Goal: Find specific page/section: Find specific page/section

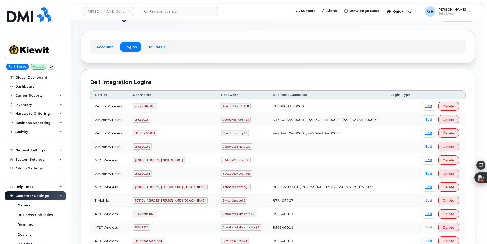
scroll to position [25, 0]
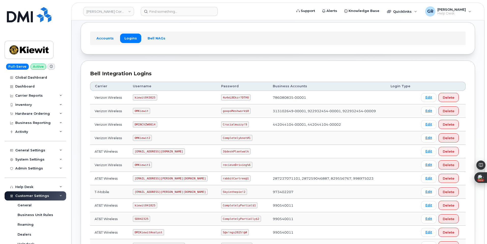
click at [138, 111] on code "OMKiewit" at bounding box center [141, 111] width 17 height 6
copy code "OMKiewit"
drag, startPoint x: 206, startPoint y: 112, endPoint x: 249, endPoint y: 96, distance: 46.1
click at [250, 109] on td "goopsMeshwork$8" at bounding box center [242, 110] width 52 height 13
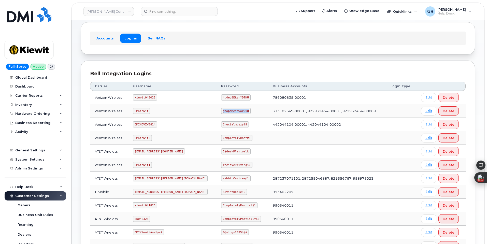
copy code "goopsMeshwork$8"
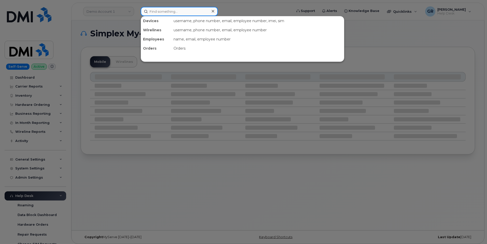
click at [194, 16] on input at bounding box center [179, 11] width 77 height 9
paste input "801-824-3100"
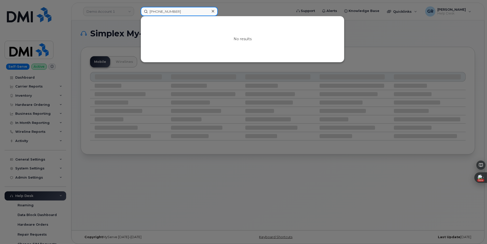
click at [178, 13] on input "801-824-3100" at bounding box center [179, 11] width 77 height 9
paste input "48-384-1043"
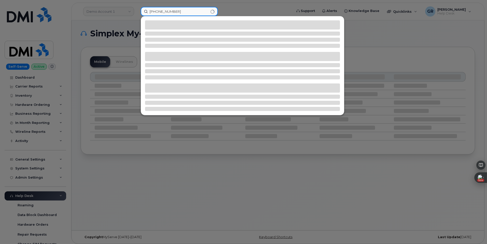
type input "848-384-1043"
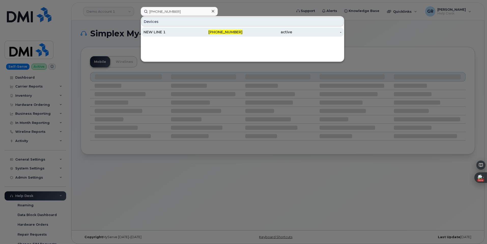
click at [197, 33] on div "848-384-1043" at bounding box center [218, 31] width 50 height 5
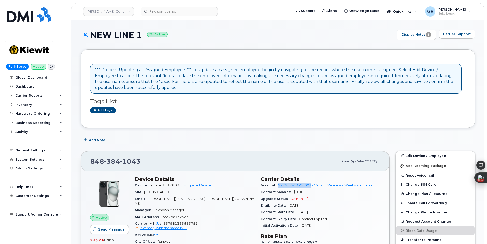
drag, startPoint x: 278, startPoint y: 187, endPoint x: 311, endPoint y: 184, distance: 33.6
click at [311, 184] on div "Account 922932454-00001 - Verizon Wireless - Weeks Marine Inc" at bounding box center [319, 185] width 119 height 7
copy link "922932454-00001"
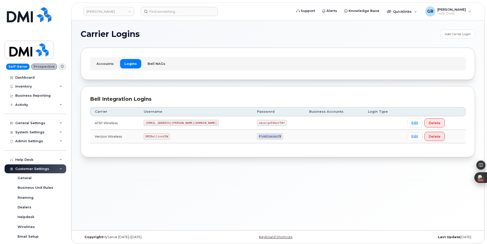
drag, startPoint x: 228, startPoint y: 136, endPoint x: 255, endPoint y: 129, distance: 27.7
click at [255, 136] on td "P!nkGlasses78" at bounding box center [278, 136] width 52 height 13
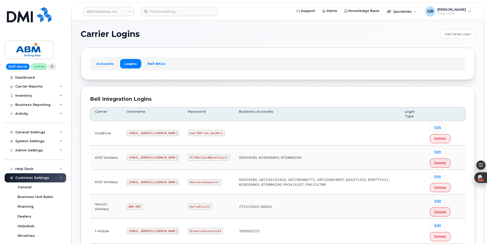
click at [140, 184] on code "abm@dminc.com" at bounding box center [153, 182] width 52 height 6
click at [140, 182] on code "abm@dminc.com" at bounding box center [153, 182] width 52 height 6
drag, startPoint x: 129, startPoint y: 181, endPoint x: 165, endPoint y: 180, distance: 35.9
click at [165, 181] on td "abm@dminc.com" at bounding box center [152, 182] width 61 height 24
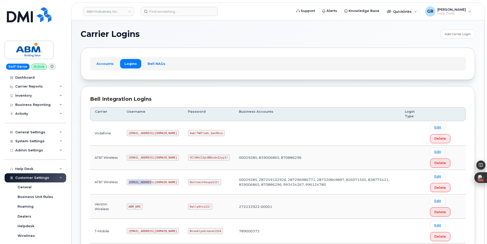
copy code "abm@dminc.com"
drag, startPoint x: 172, startPoint y: 184, endPoint x: 231, endPoint y: 179, distance: 59.2
click at [231, 179] on tr "AT&T Wireless abm@dminc.com RottnestVespa111! 00029285, 287259102926, 287296986…" at bounding box center [277, 182] width 375 height 24
copy tr "RottnestVespa111! 000292"
click at [188, 180] on code "RottnestVespa111!" at bounding box center [204, 182] width 33 height 6
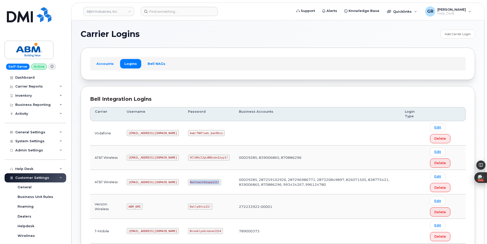
drag, startPoint x: 176, startPoint y: 184, endPoint x: 205, endPoint y: 182, distance: 28.3
click at [205, 182] on td "RottnestVespa111!" at bounding box center [208, 182] width 51 height 24
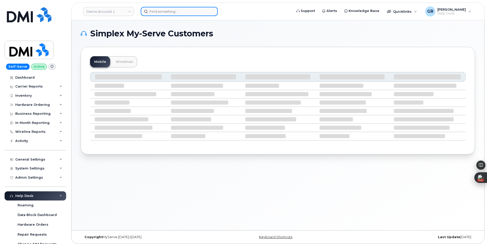
click at [178, 15] on input at bounding box center [179, 11] width 77 height 9
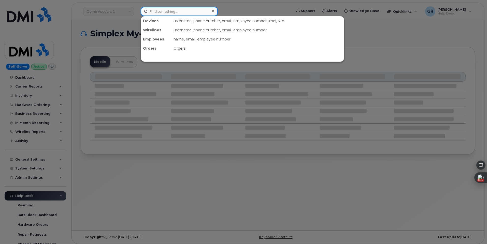
paste input "6026626471"
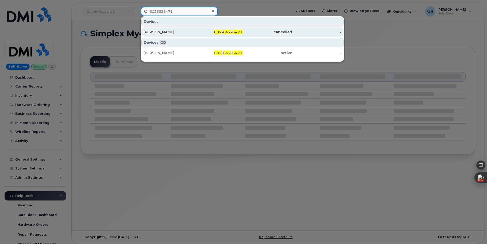
type input "6026626471"
click at [219, 31] on span "602" at bounding box center [218, 32] width 8 height 5
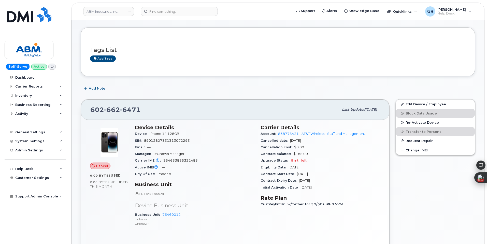
scroll to position [76, 0]
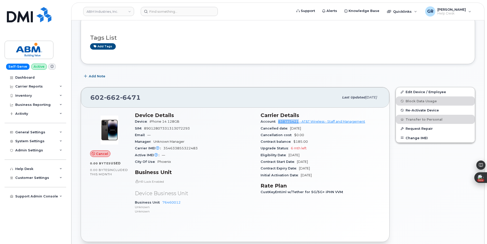
drag, startPoint x: 277, startPoint y: 122, endPoint x: 298, endPoint y: 124, distance: 20.7
click at [298, 124] on div "Account 838775421 - AT&T Wireless - Staff and Management" at bounding box center [319, 121] width 119 height 7
copy link "838775421"
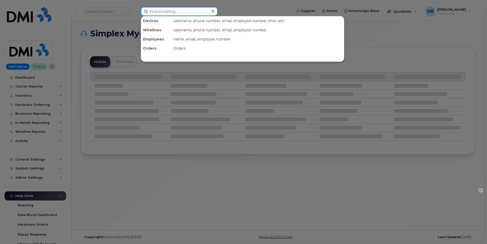
drag, startPoint x: 177, startPoint y: 9, endPoint x: 179, endPoint y: 7, distance: 2.7
click at [179, 7] on input at bounding box center [179, 11] width 77 height 9
paste input "302837"
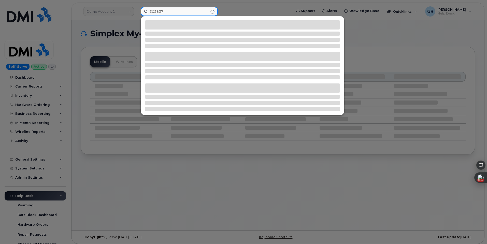
type input "302837"
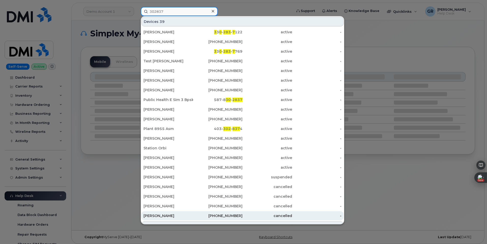
scroll to position [119, 0]
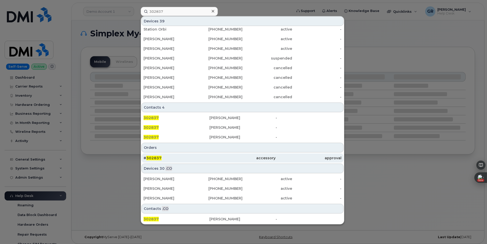
click at [188, 159] on div "# 302837" at bounding box center [176, 157] width 66 height 5
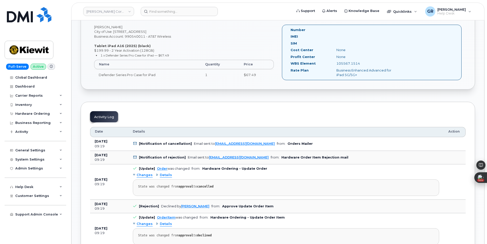
scroll to position [280, 0]
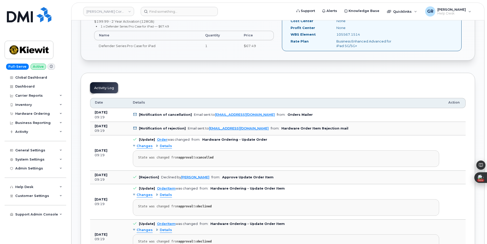
click at [158, 145] on div "Details" at bounding box center [164, 146] width 16 height 5
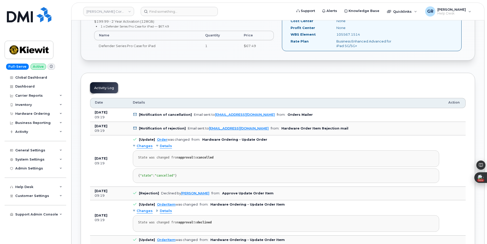
click at [158, 145] on div "Details" at bounding box center [164, 146] width 16 height 5
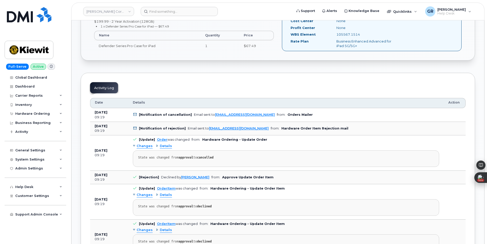
click at [170, 178] on div "Declined by [PERSON_NAME]" at bounding box center [185, 177] width 48 height 4
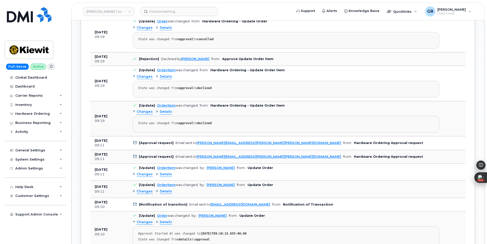
scroll to position [407, 0]
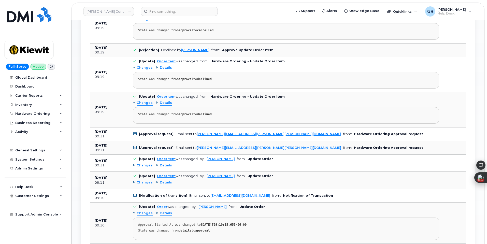
click at [168, 166] on span "Details" at bounding box center [166, 165] width 12 height 5
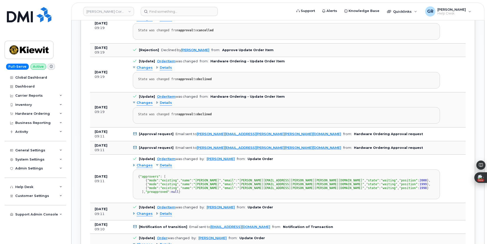
click at [168, 166] on span "Details" at bounding box center [166, 165] width 12 height 5
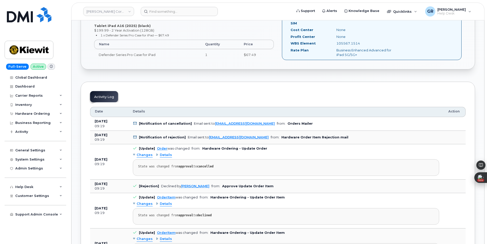
scroll to position [127, 0]
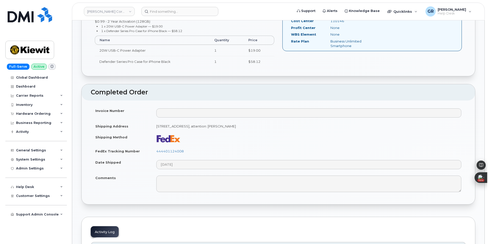
scroll to position [203, 0]
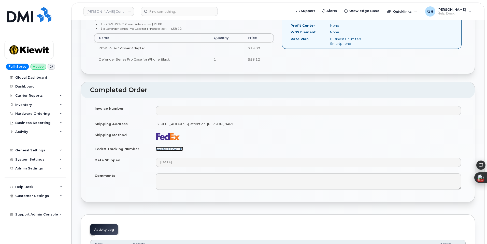
click at [172, 150] on link "444401124008" at bounding box center [169, 149] width 27 height 4
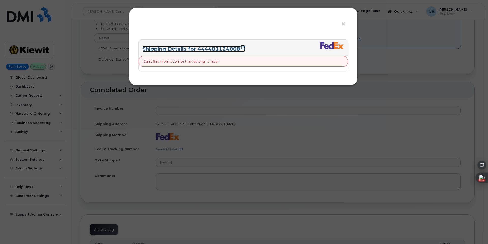
click at [209, 46] on link "Shipping Details for 444401124008" at bounding box center [193, 49] width 103 height 6
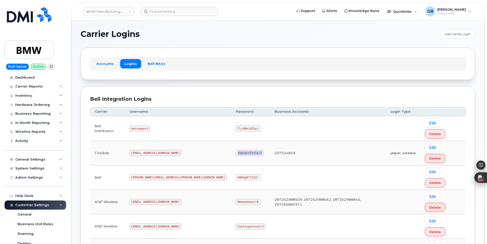
drag, startPoint x: 191, startPoint y: 136, endPoint x: 217, endPoint y: 136, distance: 25.4
click at [231, 141] on td "SubjectTitle!1" at bounding box center [250, 153] width 39 height 24
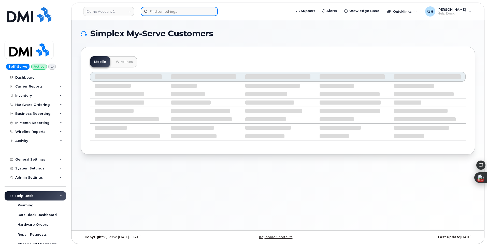
click at [180, 12] on input at bounding box center [179, 11] width 77 height 9
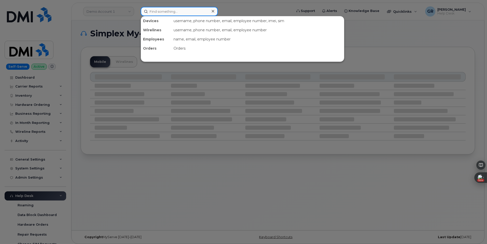
paste input "2014857343"
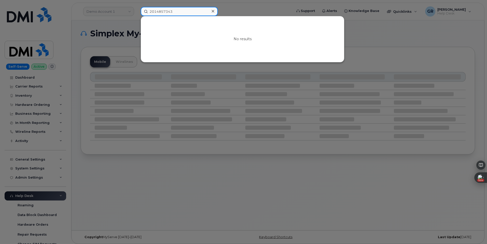
click at [193, 9] on input "2014857343" at bounding box center [179, 11] width 77 height 9
paste input "9568702"
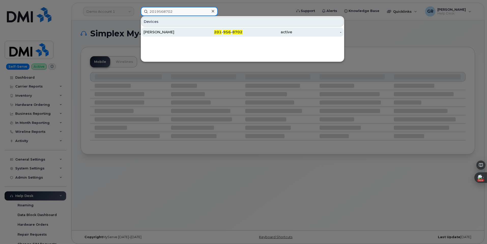
type input "2019568702"
click at [221, 31] on span "201" at bounding box center [218, 32] width 8 height 5
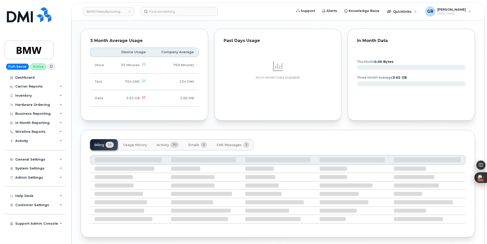
scroll to position [514, 0]
click at [162, 143] on span "Activity" at bounding box center [162, 145] width 12 height 4
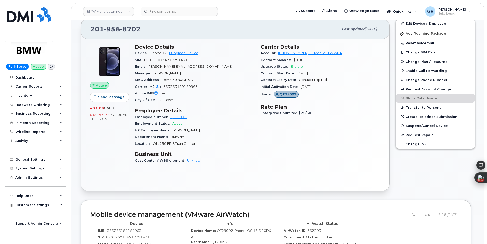
scroll to position [56, 0]
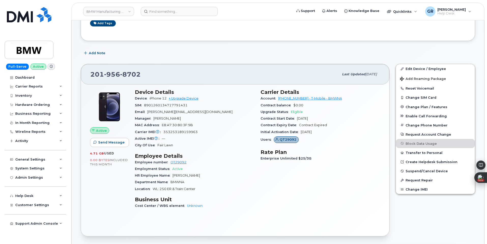
click at [266, 180] on div "Carrier Details Account 973767968 - T-Mobile - BMWNA Contract balance $0.00 Upg…" at bounding box center [320, 151] width 126 height 130
drag, startPoint x: 278, startPoint y: 98, endPoint x: 336, endPoint y: 101, distance: 58.6
click at [336, 101] on div "Account 973767968 - T-Mobile - BMWNA" at bounding box center [319, 98] width 119 height 7
click at [219, 106] on div "SIM 8901260134717791431" at bounding box center [194, 105] width 119 height 7
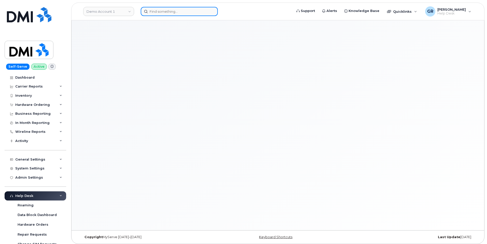
click at [179, 10] on input at bounding box center [179, 11] width 77 height 9
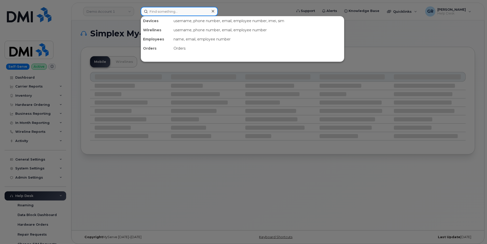
paste input "2014857343"
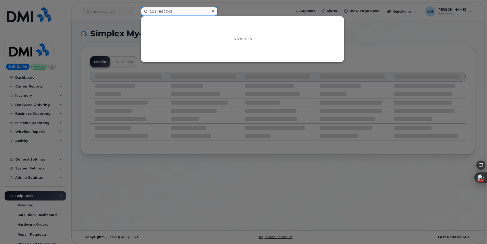
drag, startPoint x: 179, startPoint y: 13, endPoint x: 108, endPoint y: 8, distance: 71.3
click at [136, 8] on div "2014857343 No results" at bounding box center [214, 11] width 156 height 9
click at [185, 13] on input "2014857343" at bounding box center [179, 11] width 77 height 9
paste input "9568702"
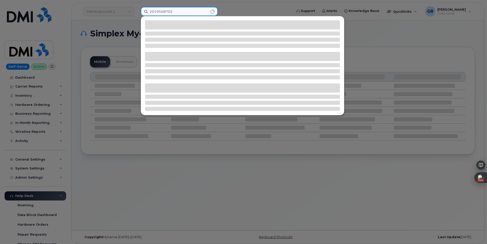
type input "2019568702"
